Goal: Task Accomplishment & Management: Manage account settings

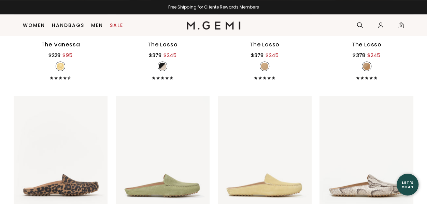
scroll to position [1964, 0]
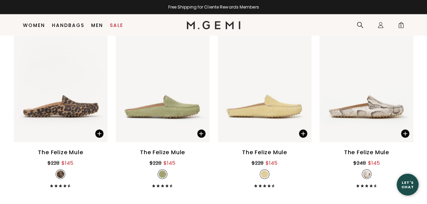
click at [36, 25] on link "Women" at bounding box center [34, 25] width 22 height 5
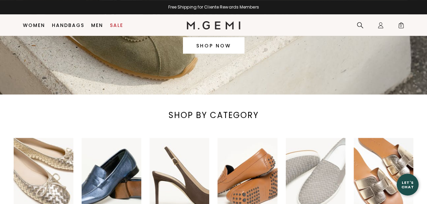
scroll to position [147, 0]
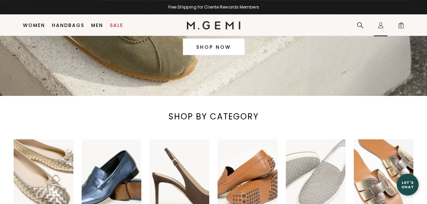
click at [380, 24] on icon "Icons/20x20/profile@2x" at bounding box center [380, 25] width 7 height 7
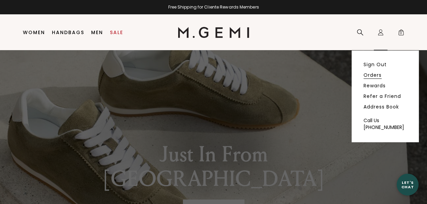
click at [376, 76] on link "Orders" at bounding box center [373, 75] width 18 height 6
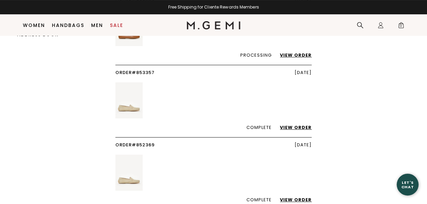
scroll to position [87, 0]
click at [301, 129] on link "View Order" at bounding box center [292, 127] width 39 height 6
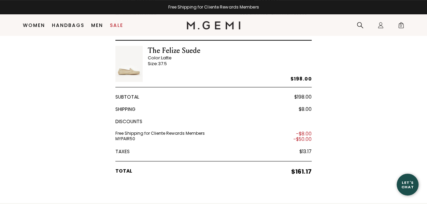
scroll to position [109, 0]
